Goal: Task Accomplishment & Management: Manage account settings

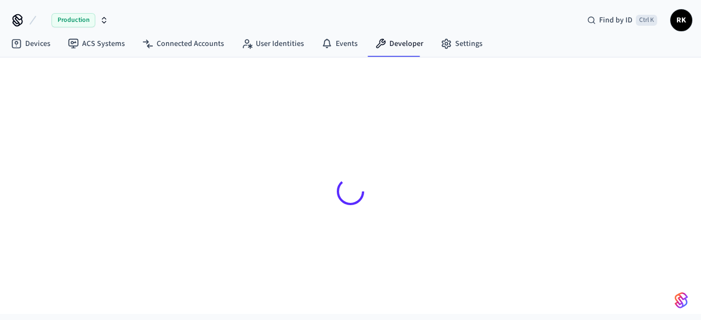
click at [106, 19] on icon "button" at bounding box center [104, 19] width 4 height 2
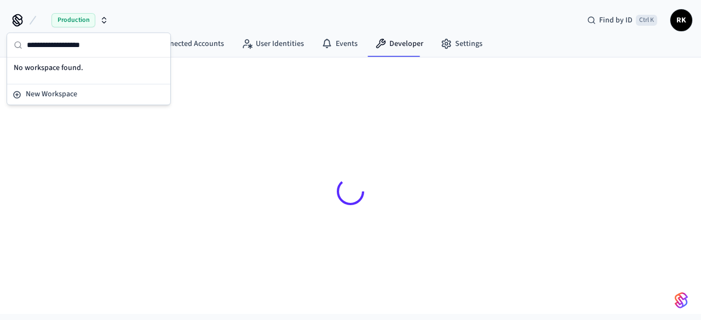
click at [214, 29] on div "Production Find by ID Ctrl K RK" at bounding box center [350, 16] width 701 height 32
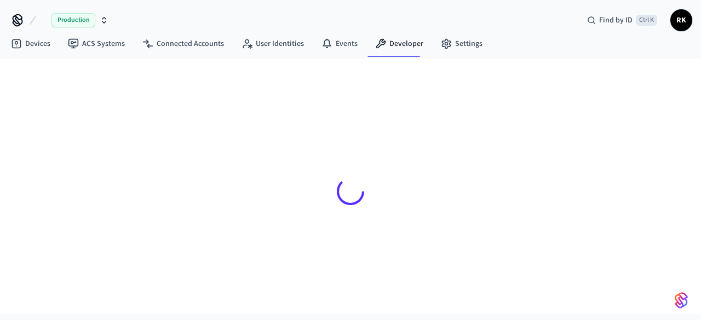
click at [488, 10] on div "Production Find by ID Ctrl K RK" at bounding box center [350, 16] width 701 height 32
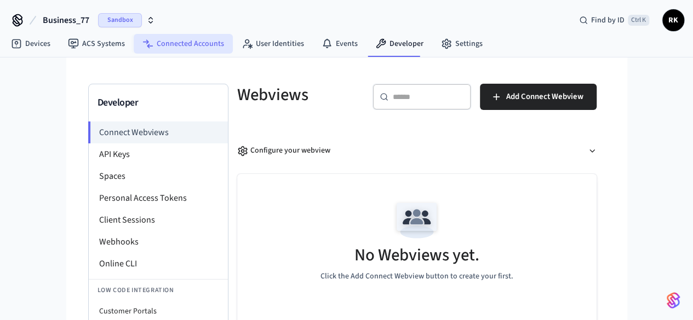
click at [200, 45] on link "Connected Accounts" at bounding box center [183, 44] width 99 height 20
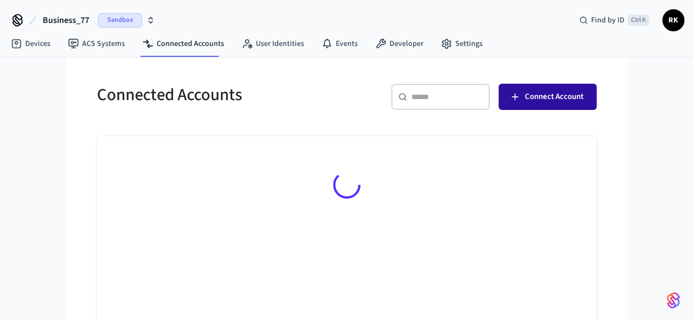
click at [583, 95] on span "Connect Account" at bounding box center [554, 97] width 59 height 14
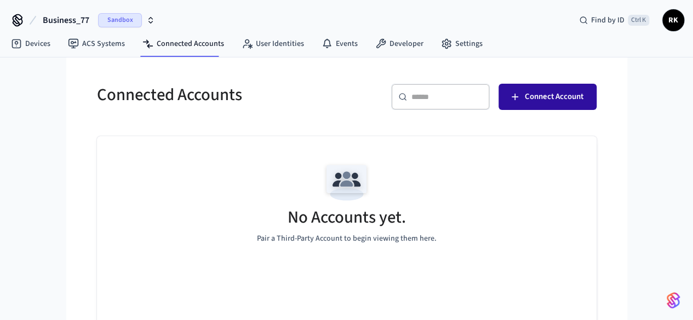
click at [596, 88] on button "Connect Account" at bounding box center [547, 97] width 98 height 26
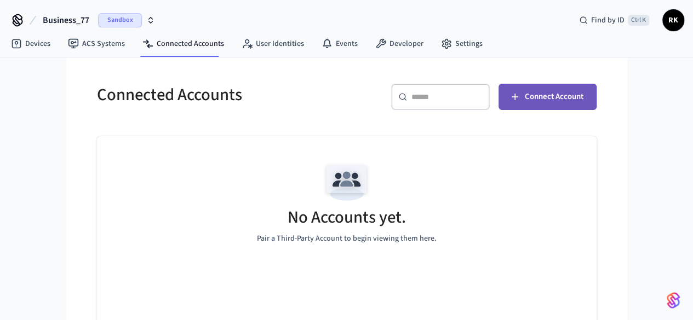
click at [596, 105] on button "Connect Account" at bounding box center [547, 97] width 98 height 26
click at [583, 102] on span "Connect Account" at bounding box center [554, 97] width 59 height 14
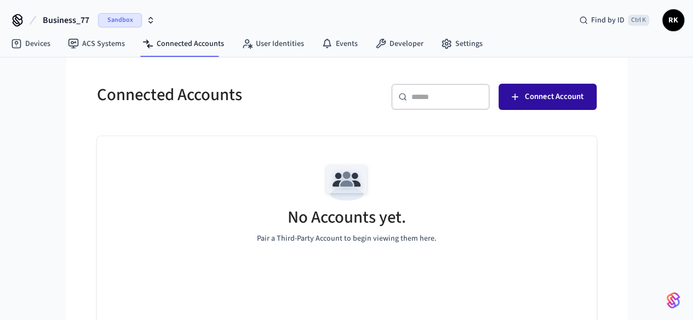
click at [520, 92] on icon "button" at bounding box center [514, 96] width 11 height 11
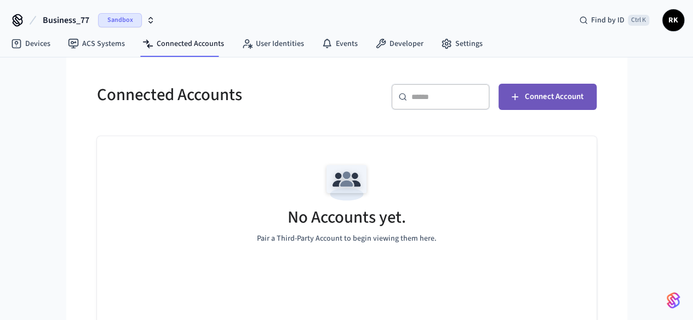
click at [520, 92] on icon "button" at bounding box center [514, 96] width 11 height 11
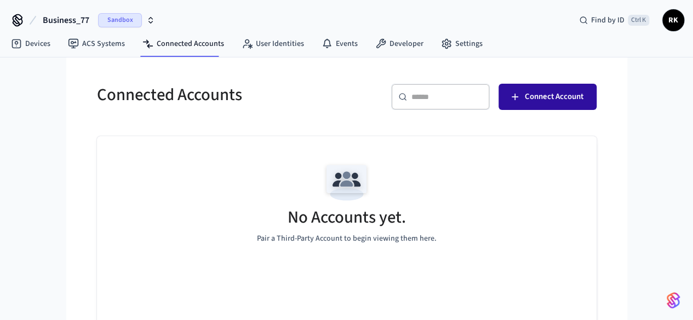
click at [520, 92] on icon "button" at bounding box center [514, 96] width 11 height 11
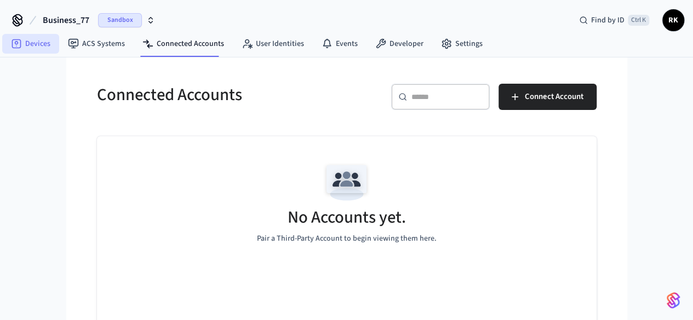
click at [32, 43] on link "Devices" at bounding box center [30, 44] width 57 height 20
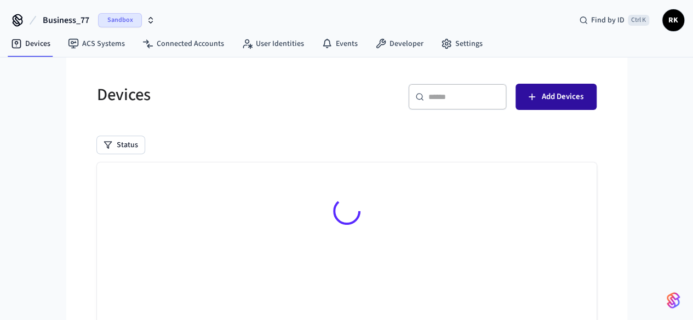
click at [583, 91] on span "Add Devices" at bounding box center [562, 97] width 42 height 14
click at [596, 100] on button "Add Devices" at bounding box center [555, 97] width 81 height 26
click at [583, 101] on span "Add Devices" at bounding box center [562, 97] width 42 height 14
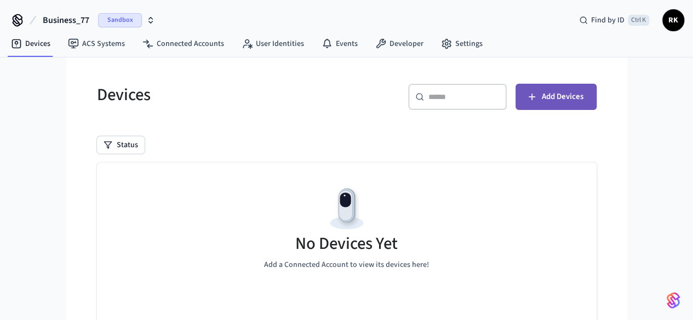
click at [583, 101] on span "Add Devices" at bounding box center [562, 97] width 42 height 14
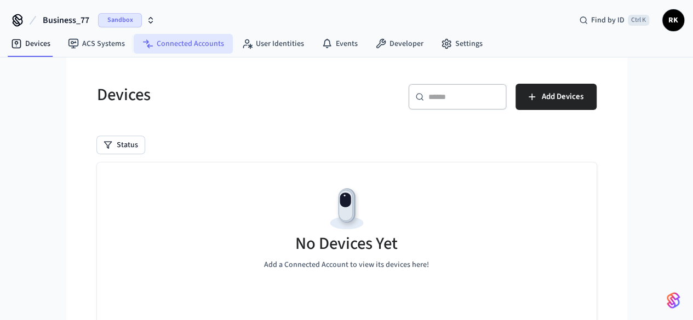
click at [175, 43] on link "Connected Accounts" at bounding box center [183, 44] width 99 height 20
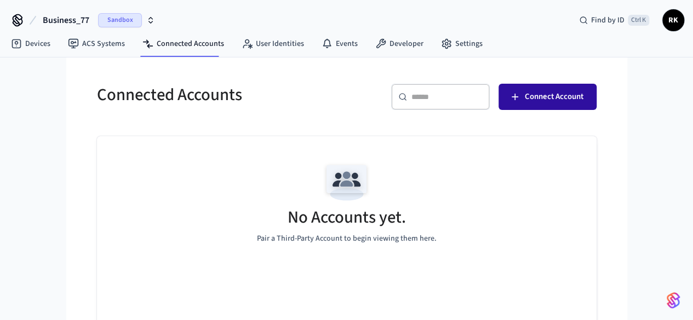
click at [583, 100] on span "Connect Account" at bounding box center [554, 97] width 59 height 14
click at [583, 96] on span "Connect Account" at bounding box center [554, 97] width 59 height 14
click at [583, 97] on span "Connect Account" at bounding box center [554, 97] width 59 height 14
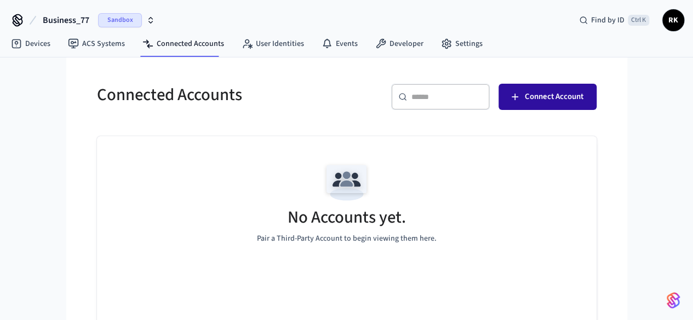
click at [583, 97] on span "Connect Account" at bounding box center [554, 97] width 59 height 14
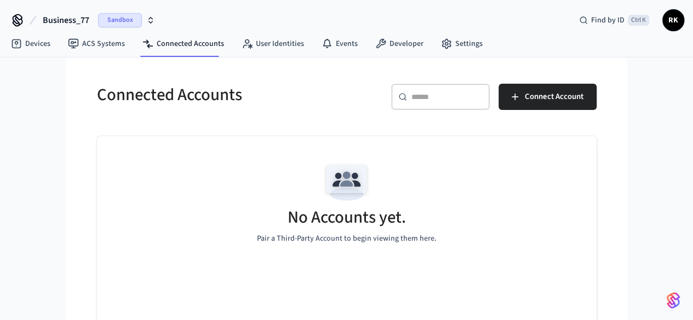
drag, startPoint x: 600, startPoint y: 97, endPoint x: 595, endPoint y: 123, distance: 26.1
click at [595, 123] on div "Connected Accounts ​ ​ Connect Account No Accounts yet. Pair a Third-Party Acco…" at bounding box center [346, 216] width 517 height 290
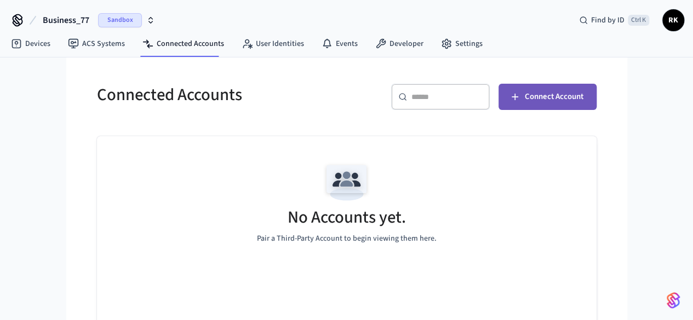
click at [583, 100] on span "Connect Account" at bounding box center [554, 97] width 59 height 14
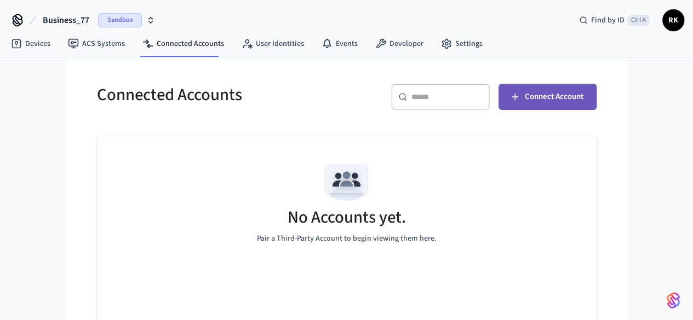
click at [583, 100] on span "Connect Account" at bounding box center [554, 97] width 59 height 14
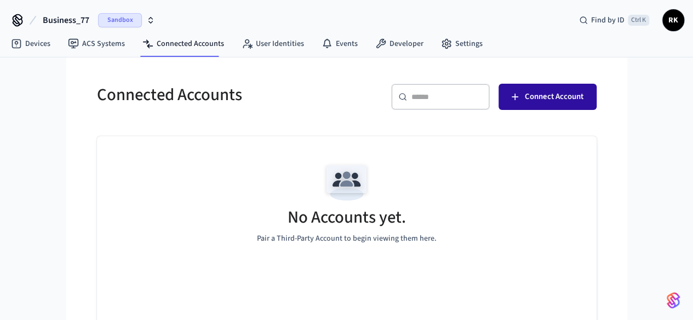
click at [583, 100] on span "Connect Account" at bounding box center [554, 97] width 59 height 14
